Goal: Task Accomplishment & Management: Use online tool/utility

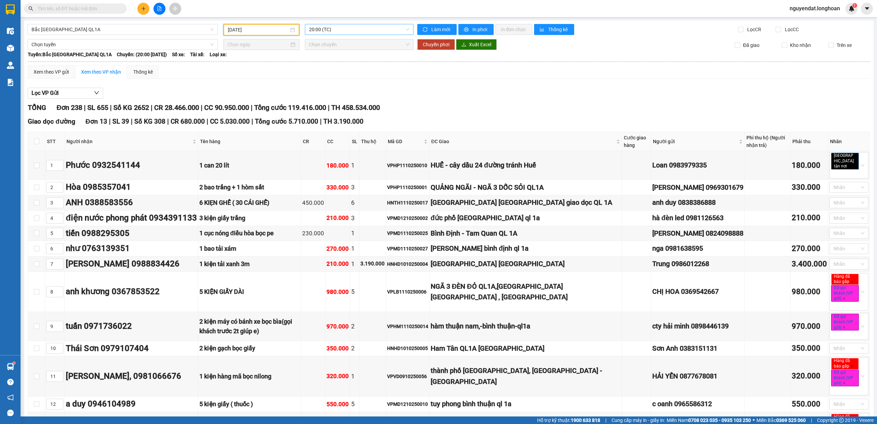
click at [348, 29] on span "20:00 (TC)" at bounding box center [359, 29] width 101 height 10
click at [377, 91] on div "Lọc VP Gửi" at bounding box center [449, 93] width 842 height 11
click at [262, 25] on div "[DATE]" at bounding box center [261, 30] width 76 height 12
drag, startPoint x: 261, startPoint y: 28, endPoint x: 251, endPoint y: 30, distance: 9.5
click at [261, 29] on input "[DATE]" at bounding box center [258, 30] width 61 height 8
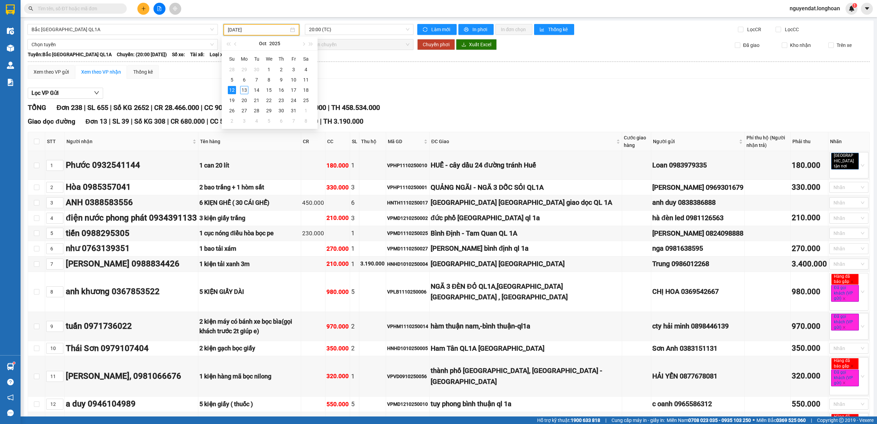
click at [489, 92] on div "Lọc VP Gửi" at bounding box center [449, 93] width 842 height 11
drag, startPoint x: 489, startPoint y: 92, endPoint x: 468, endPoint y: 88, distance: 21.0
click at [99, 8] on input "text" at bounding box center [78, 9] width 81 height 8
paste input "HNHD0710250012"
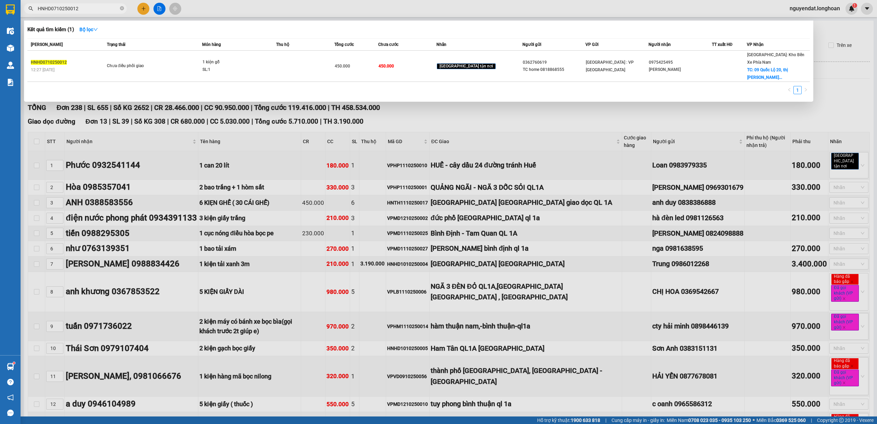
type input "HNHD0710250012"
click at [594, 97] on div at bounding box center [438, 212] width 877 height 424
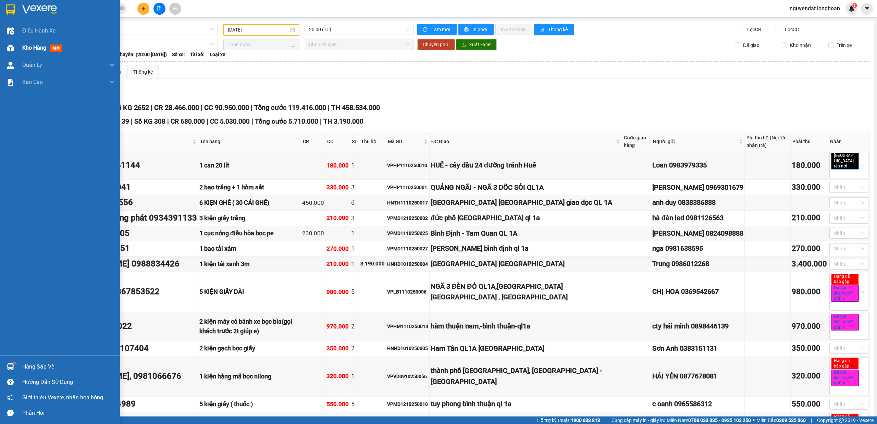
click at [21, 53] on div "Kho hàng mới" at bounding box center [60, 47] width 120 height 17
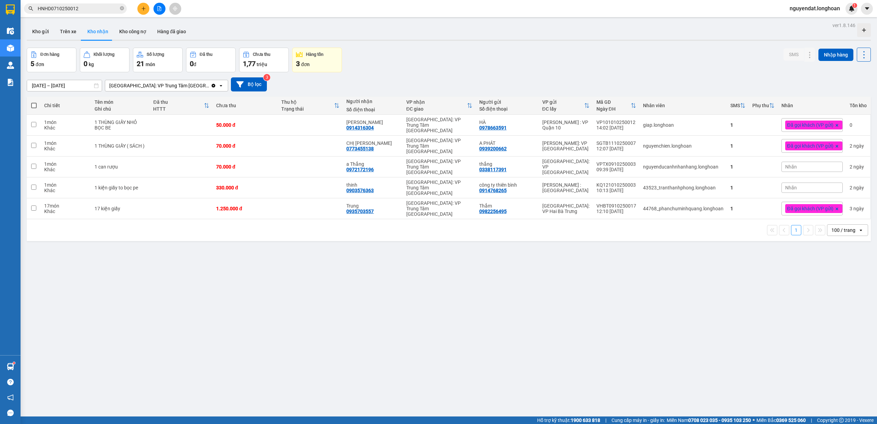
click at [157, 85] on div "[GEOGRAPHIC_DATA]: VP Trung Tâm [GEOGRAPHIC_DATA]" at bounding box center [159, 85] width 100 height 7
click at [169, 116] on span "[GEOGRAPHIC_DATA]: Kho Bến Xe Phía Nam" at bounding box center [160, 123] width 101 height 14
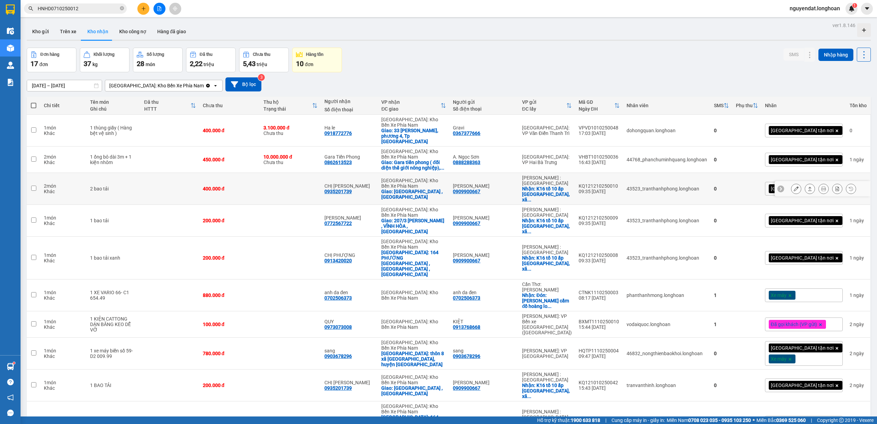
scroll to position [192, 0]
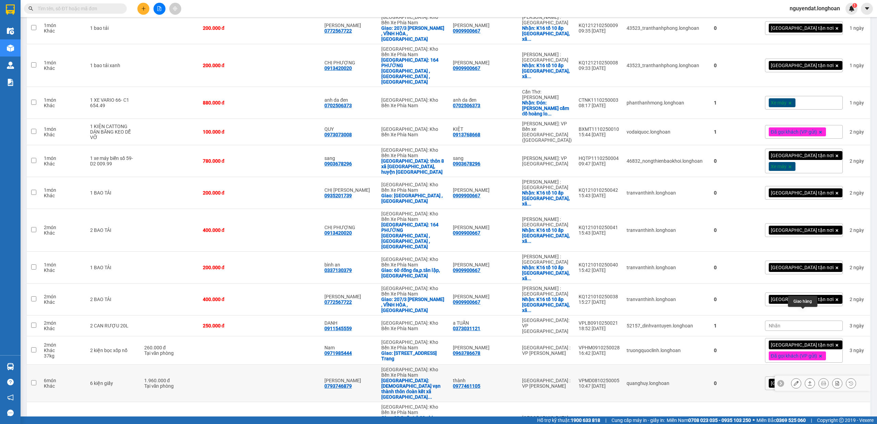
click at [793, 381] on icon at bounding box center [795, 383] width 5 height 5
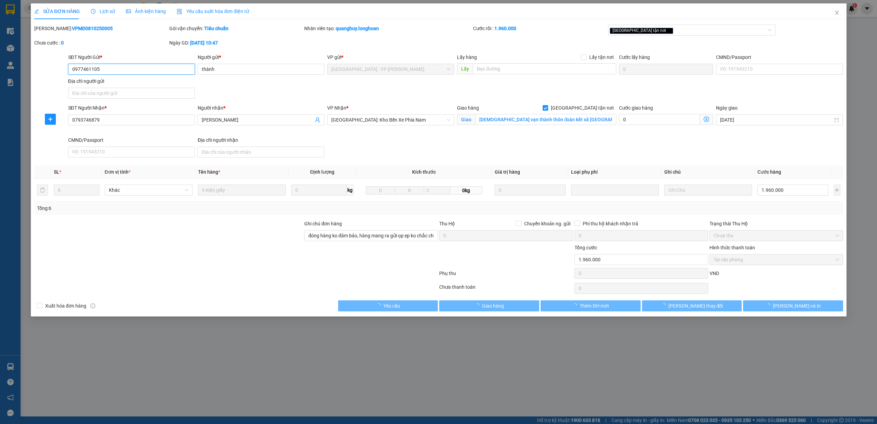
type input "0977461105"
type input "thành"
type input "0793746879"
type input "[PERSON_NAME]"
checkbox input "true"
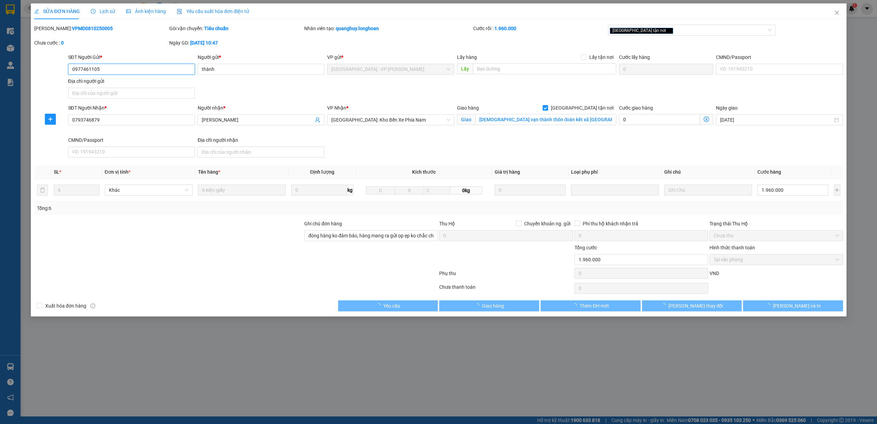
type input "chùa vạn thành thôn đoàn kết xã phúc thọ lâm hà lâm đồng"
type input "đóng hàng ko đảm bảo, hàng mang ra gửi ọp ẹp ko chắc chắn, trong quá trình vận …"
type input "0"
type input "1.960.000"
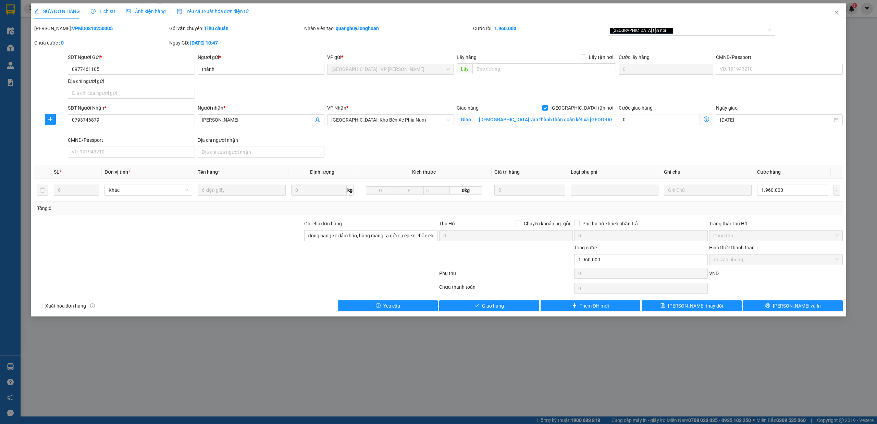
click at [101, 10] on span "Lịch sử" at bounding box center [103, 11] width 24 height 5
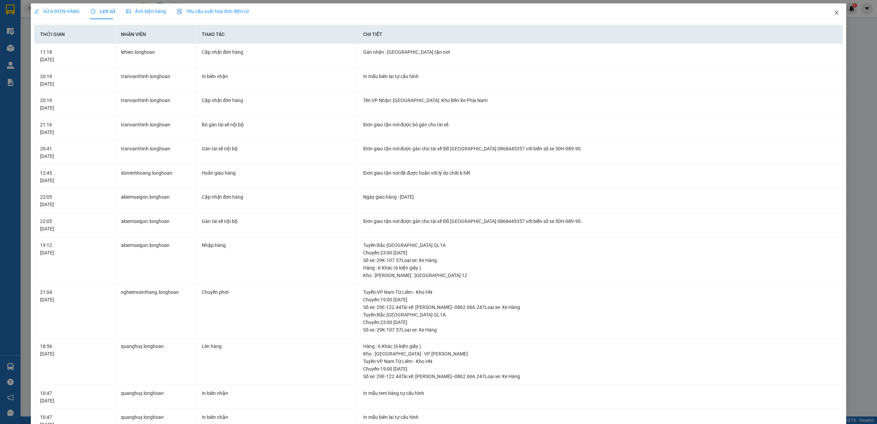
click at [833, 13] on icon "close" at bounding box center [835, 12] width 5 height 5
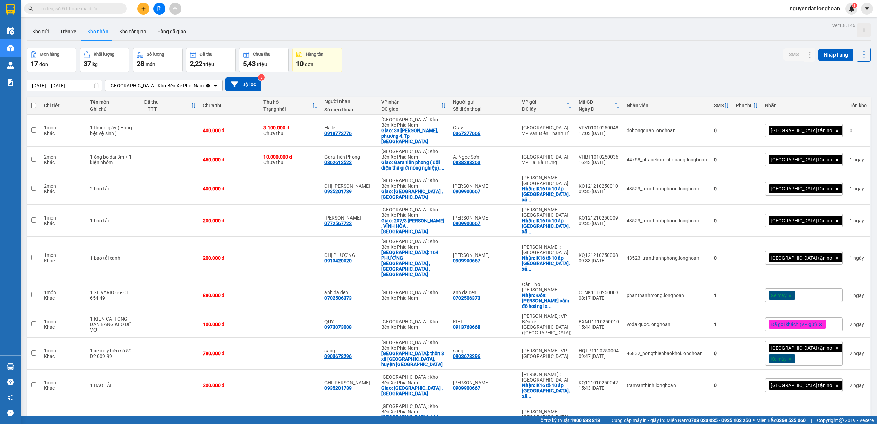
click at [404, 75] on div "14/09/2025 – 13/10/2025 Press the down arrow key to interact with the calendar …" at bounding box center [449, 84] width 844 height 24
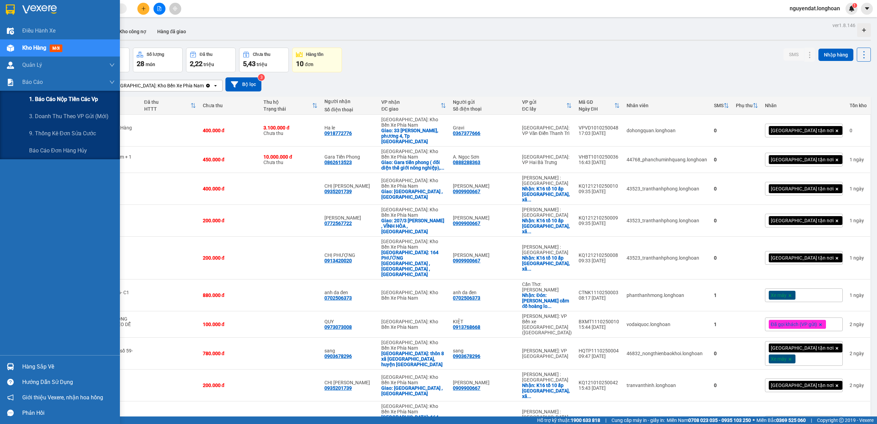
click at [46, 99] on span "1. Báo cáo nộp tiền các vp" at bounding box center [63, 99] width 69 height 9
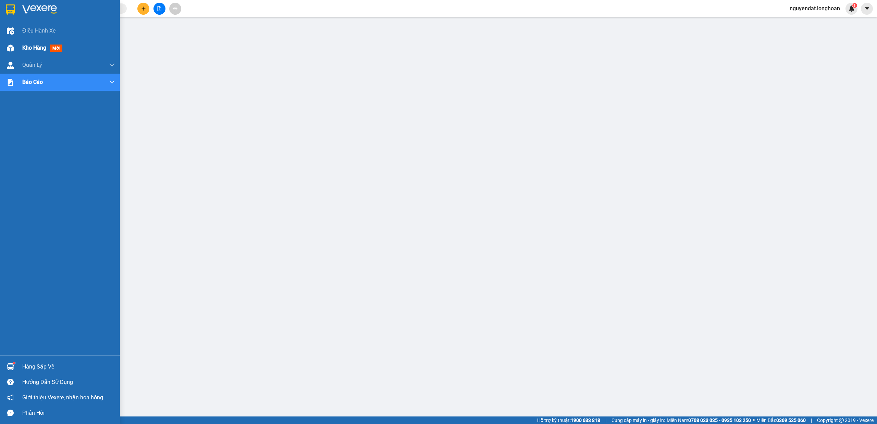
click at [14, 48] on div at bounding box center [10, 48] width 12 height 12
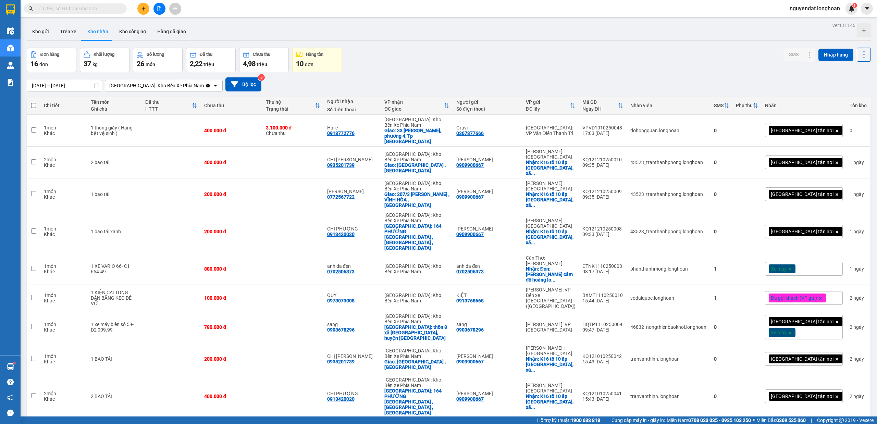
drag, startPoint x: 550, startPoint y: 44, endPoint x: 611, endPoint y: 45, distance: 61.0
click at [554, 45] on div "ver 1.8.146 Kho gửi Trên xe Kho nhận Kho công nợ Hàng đã giao Đơn hàng 16 đơn K…" at bounding box center [448, 341] width 849 height 641
click at [47, 29] on button "Kho gửi" at bounding box center [41, 31] width 28 height 16
